Goal: Information Seeking & Learning: Find contact information

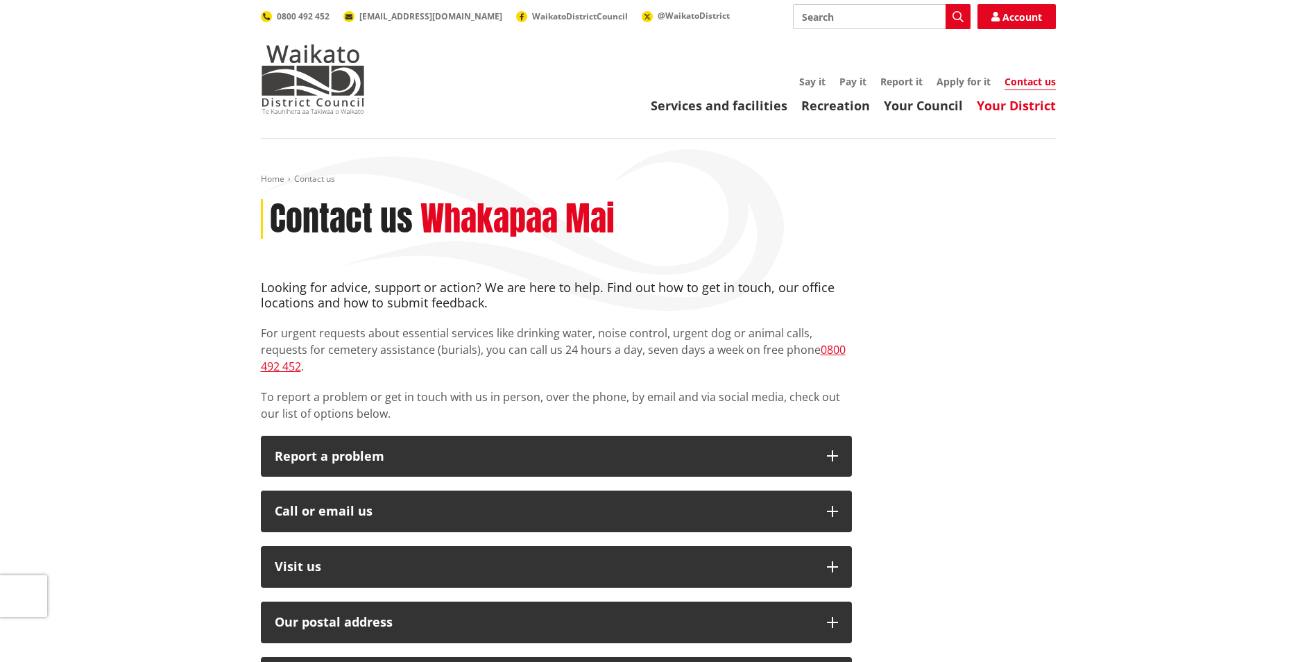
click at [1011, 105] on link "Your District" at bounding box center [1016, 105] width 79 height 17
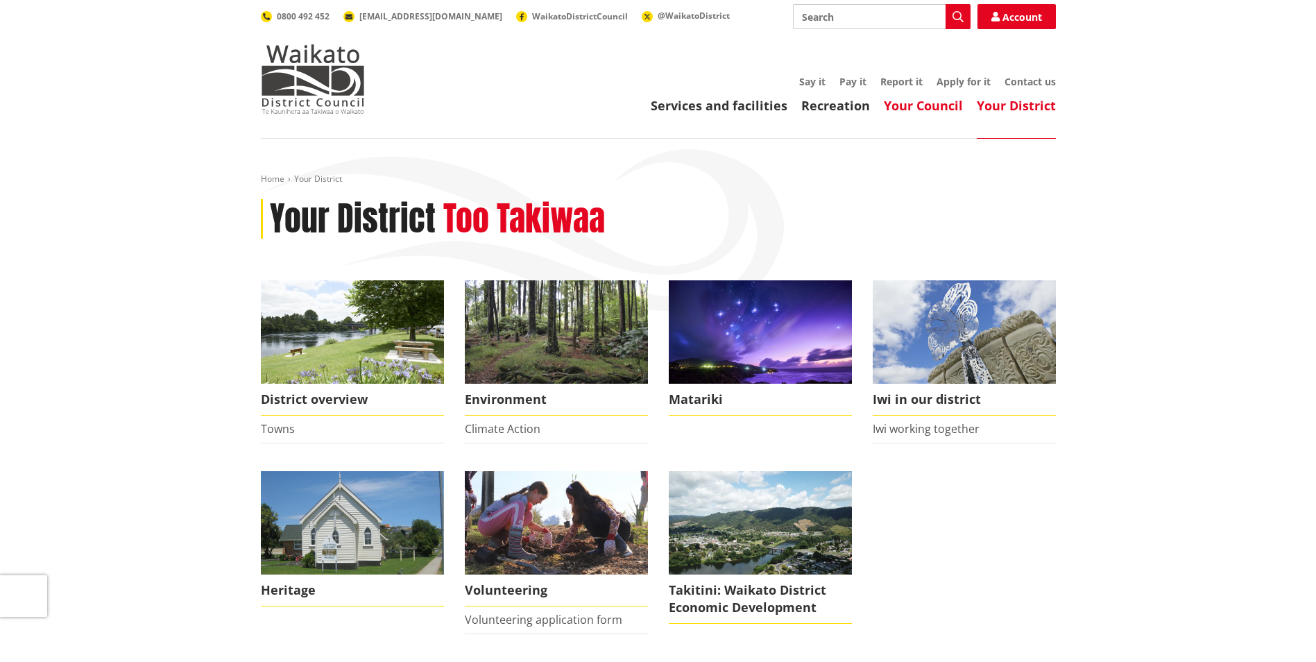
click at [911, 103] on link "Your Council" at bounding box center [923, 105] width 79 height 17
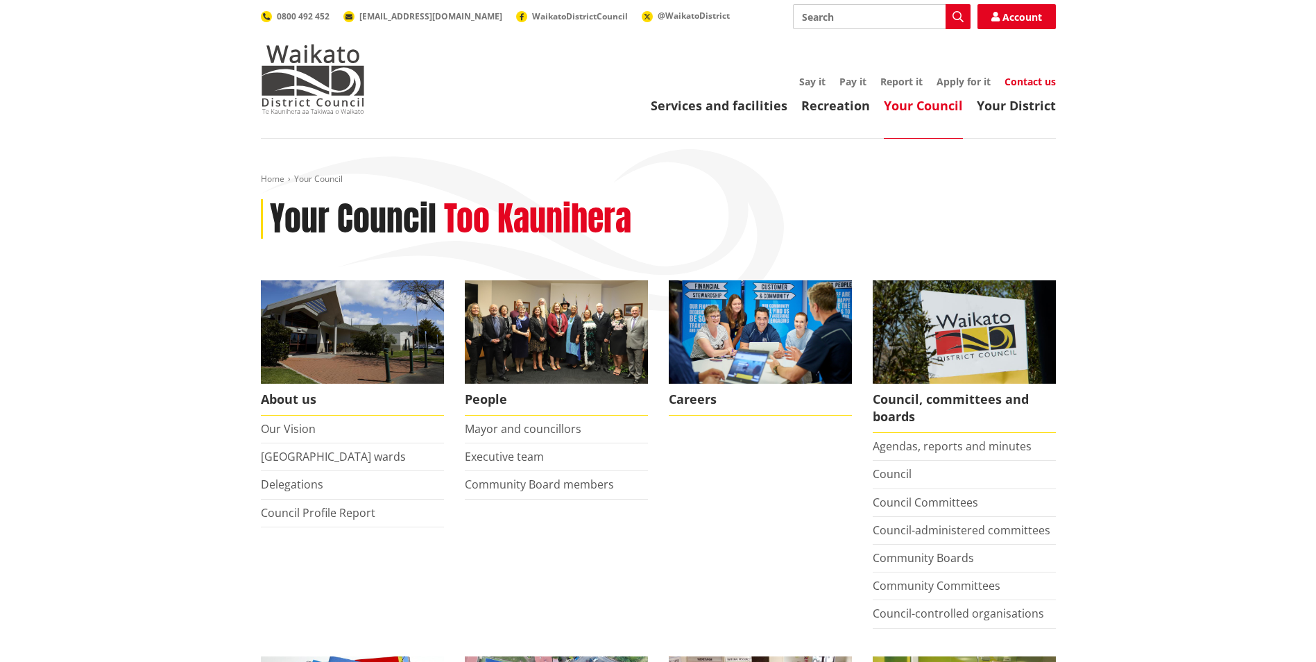
click at [1023, 75] on link "Contact us" at bounding box center [1029, 81] width 51 height 13
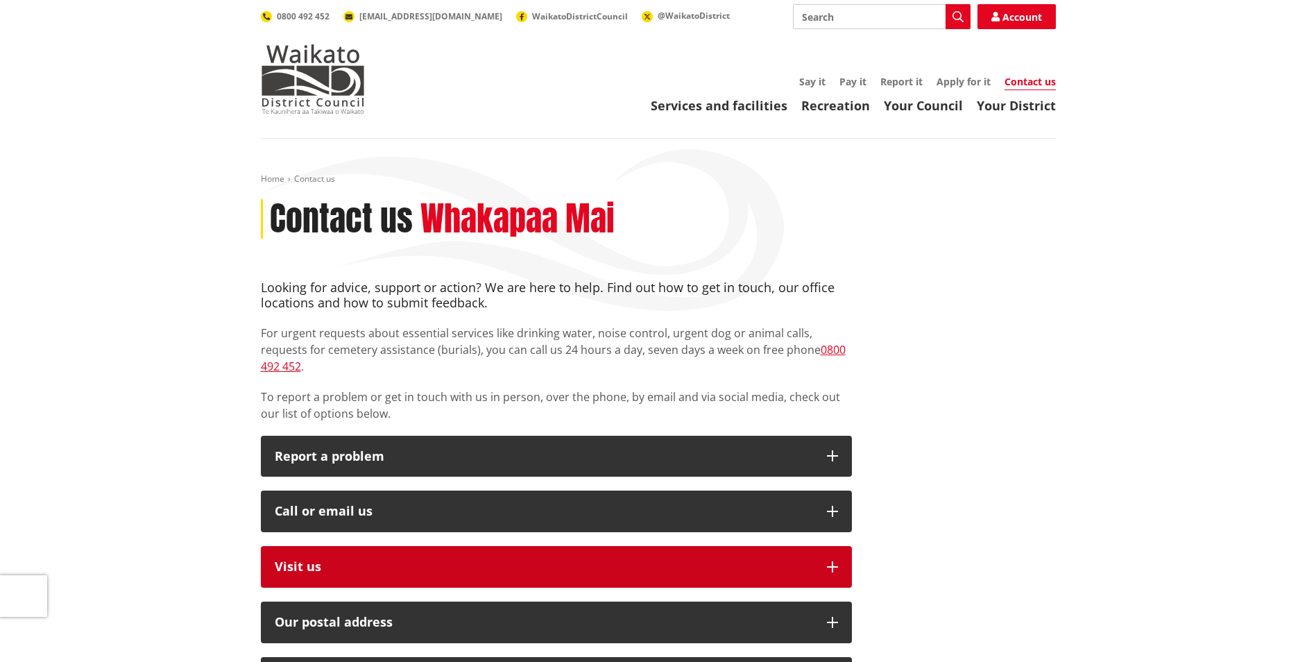
click at [320, 560] on p "Visit us" at bounding box center [544, 567] width 538 height 14
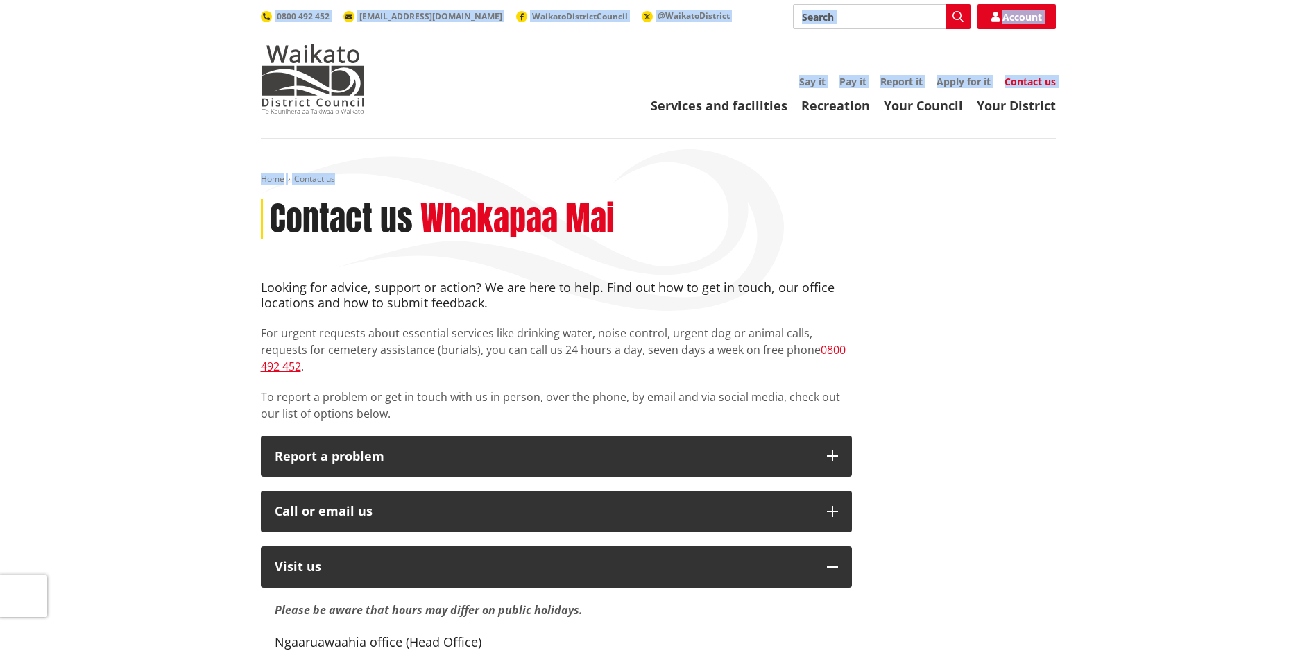
drag, startPoint x: 1315, startPoint y: 132, endPoint x: 1314, endPoint y: 153, distance: 20.9
drag, startPoint x: 1314, startPoint y: 153, endPoint x: 1302, endPoint y: 164, distance: 16.7
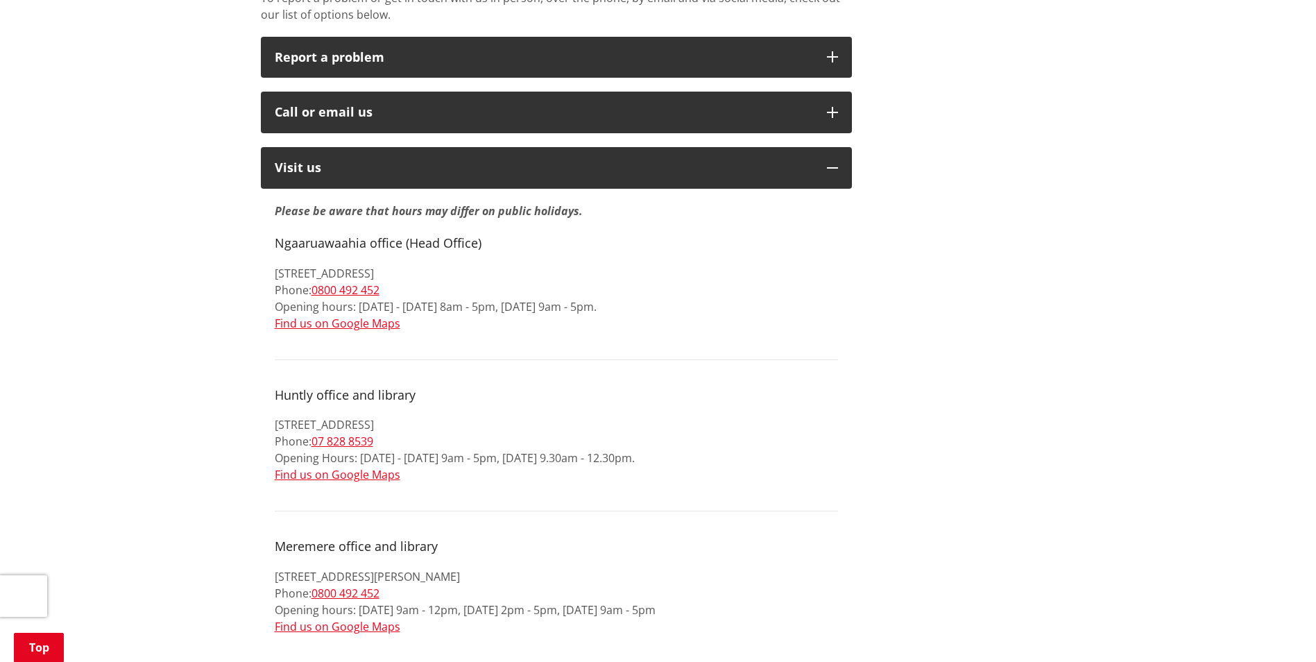
scroll to position [384, 0]
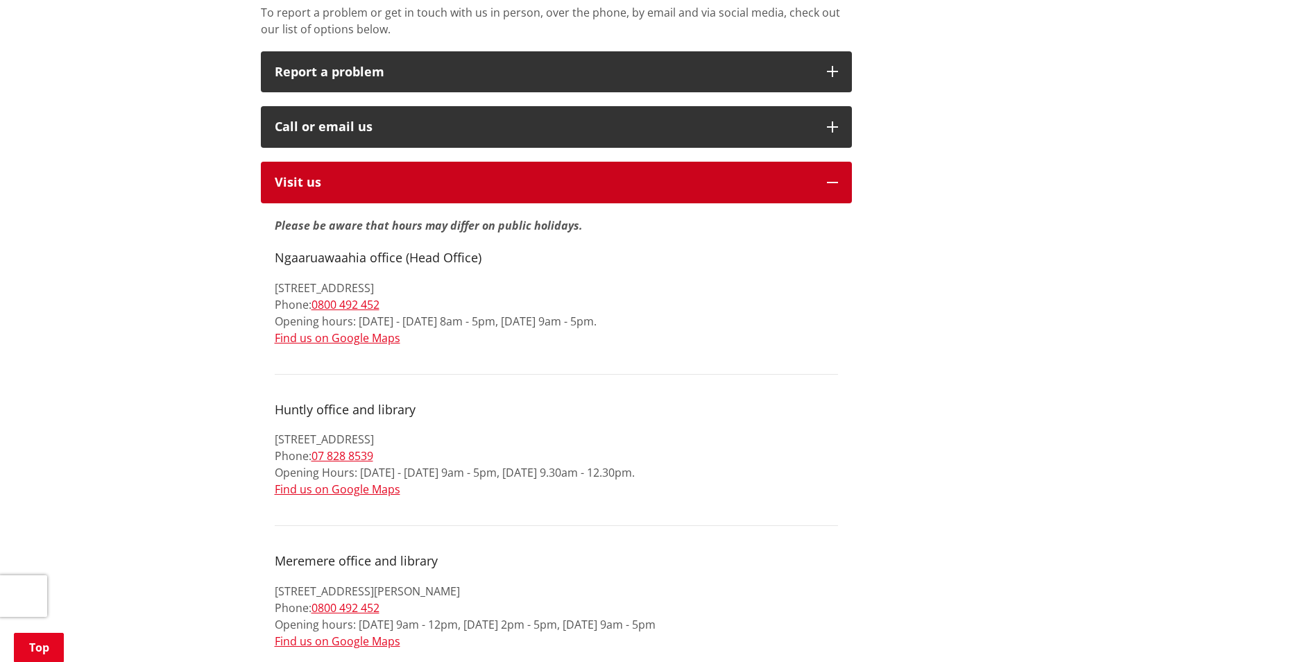
click at [297, 175] on p "Visit us" at bounding box center [544, 182] width 538 height 14
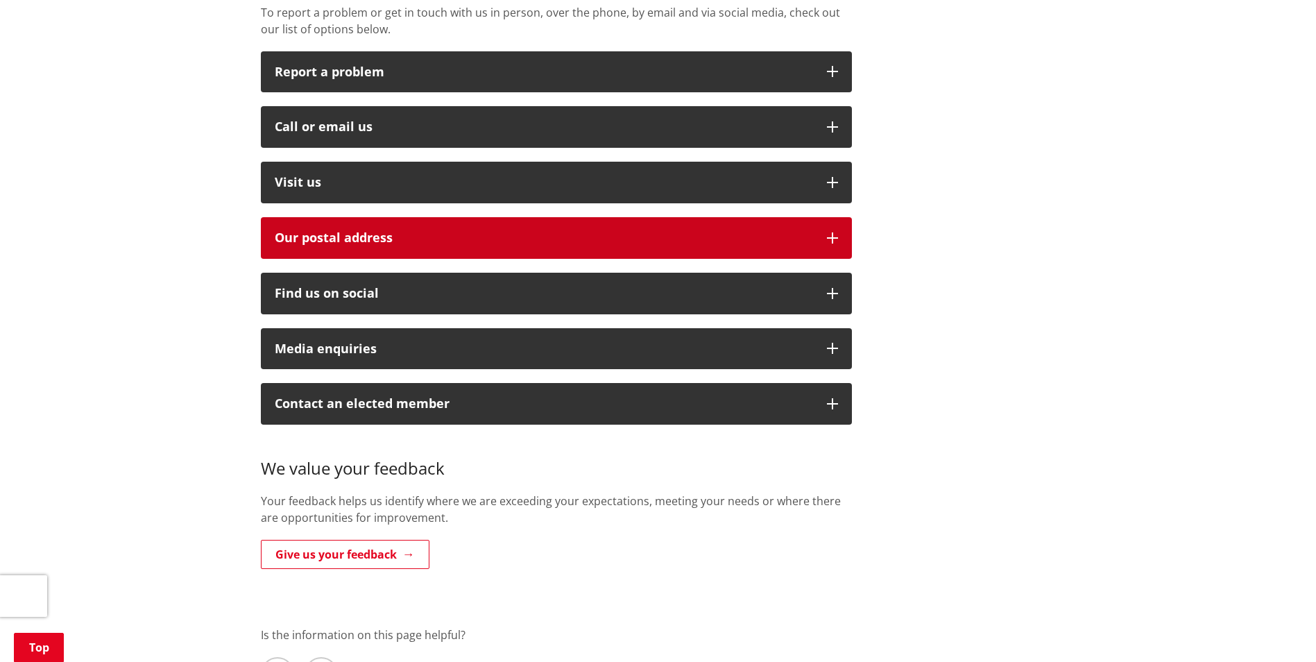
click at [359, 231] on h2 "Our postal address" at bounding box center [544, 238] width 538 height 14
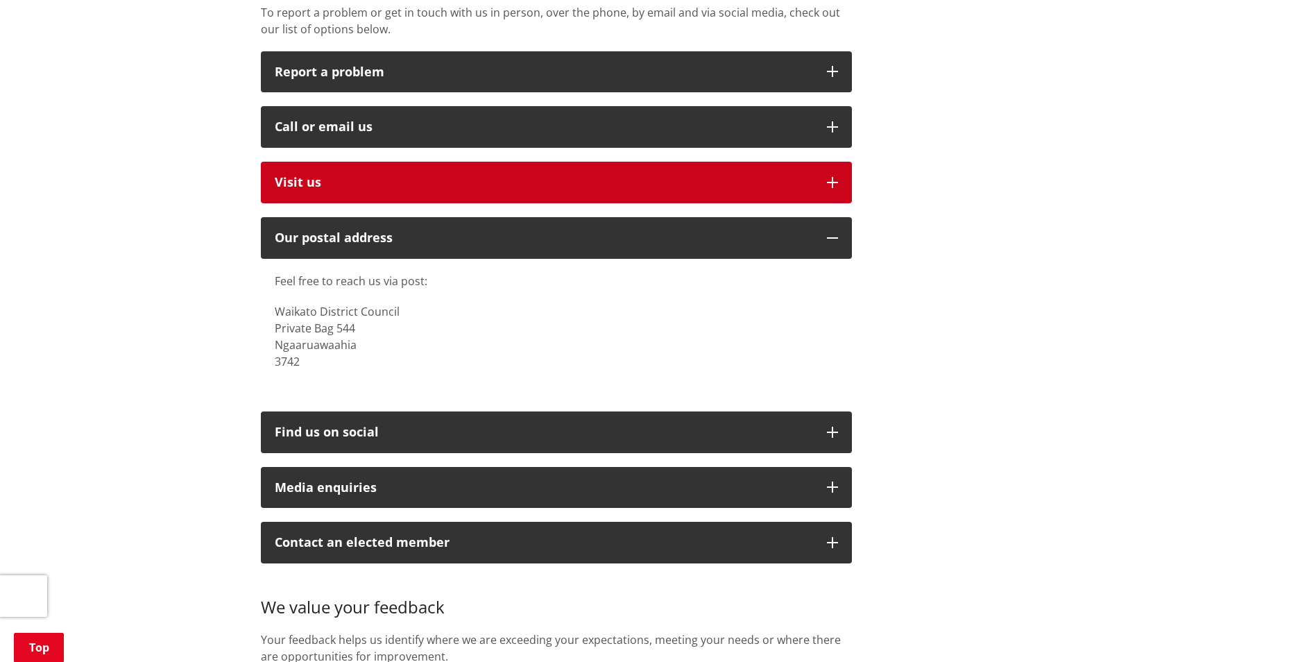
click at [300, 175] on p "Visit us" at bounding box center [544, 182] width 538 height 14
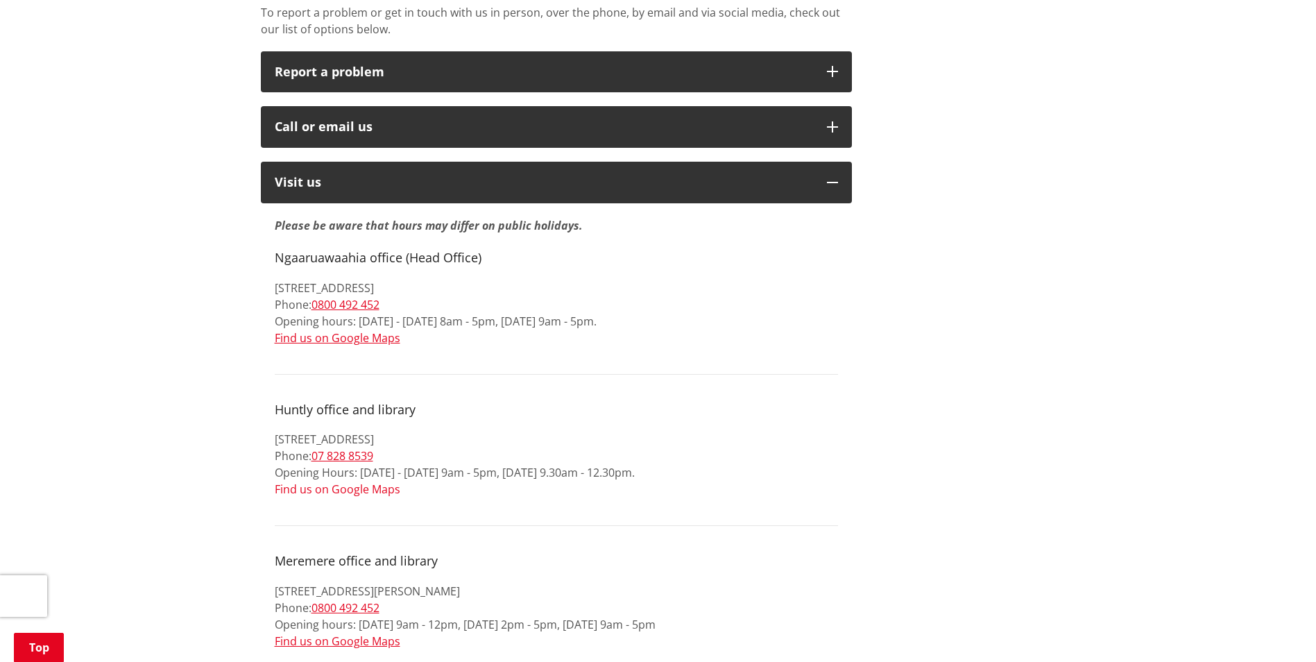
click at [336, 481] on link "Find us on Google Maps" at bounding box center [338, 488] width 126 height 15
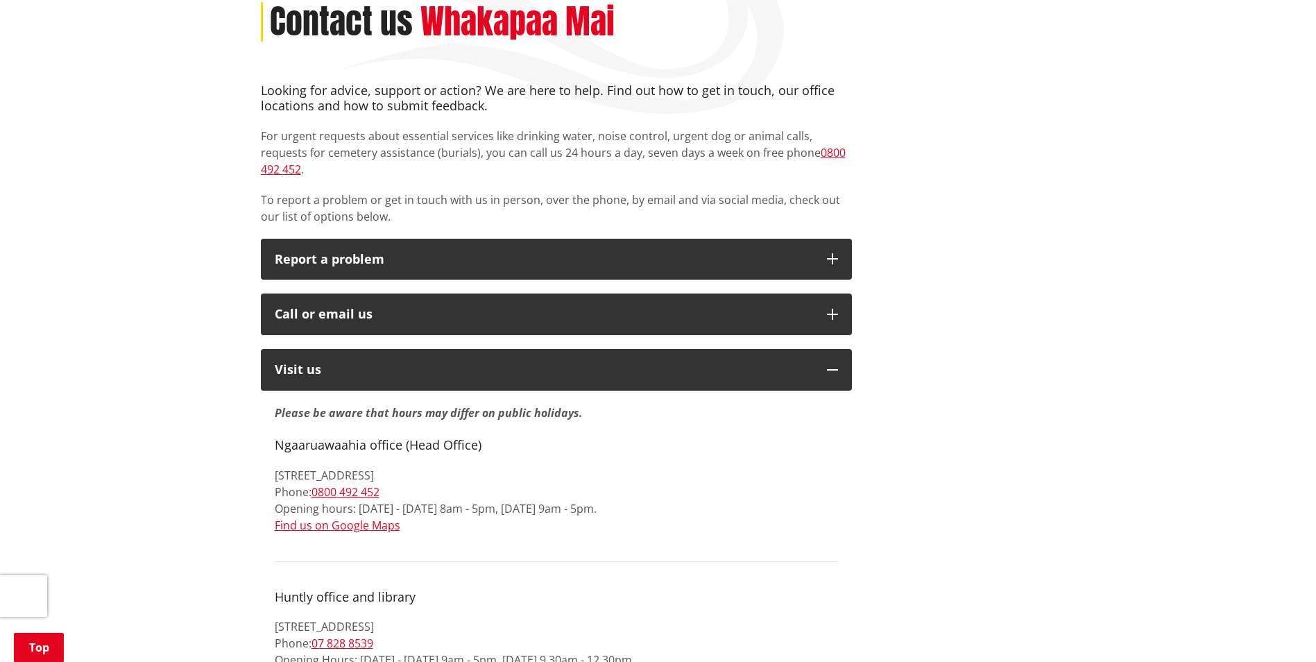
scroll to position [182, 0]
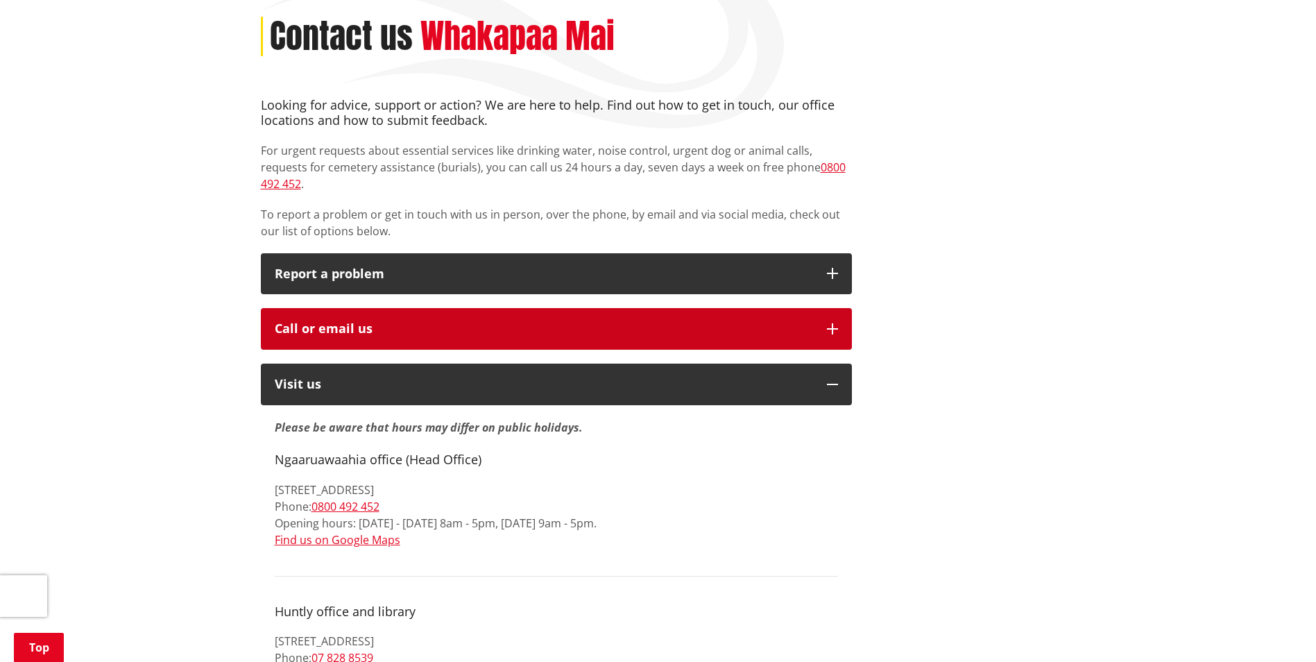
click at [646, 322] on div "Call or email us" at bounding box center [544, 329] width 538 height 14
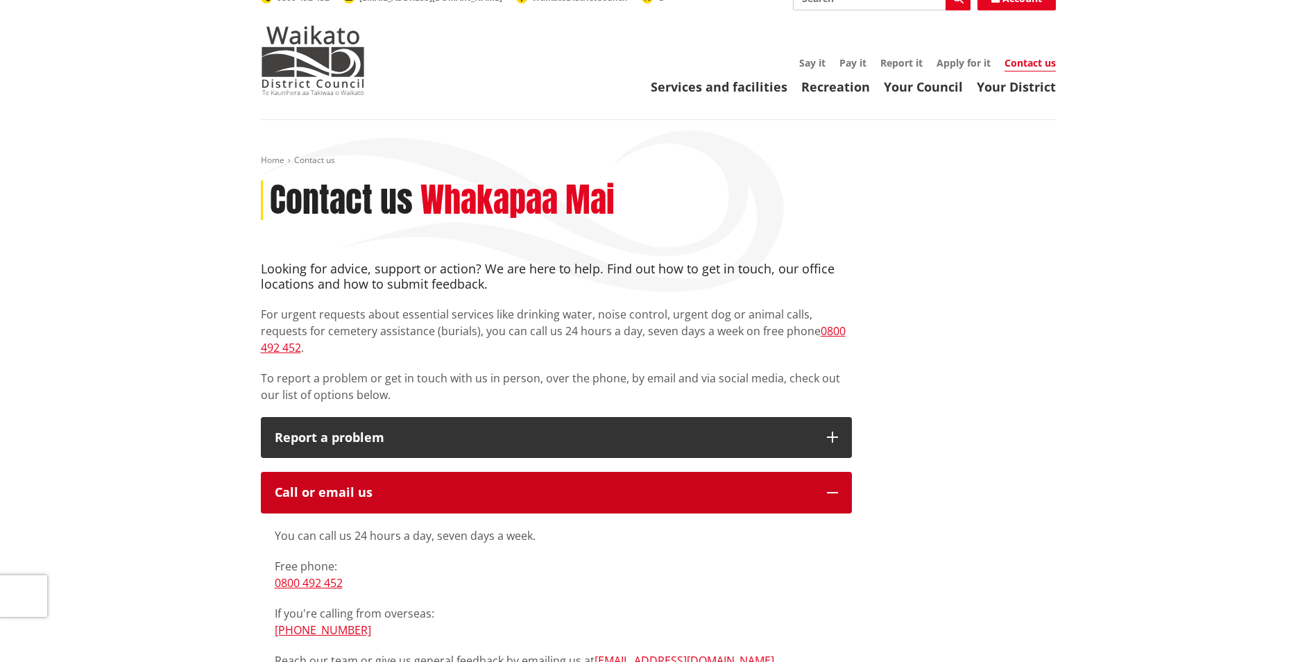
scroll to position [0, 0]
